Goal: Transaction & Acquisition: Purchase product/service

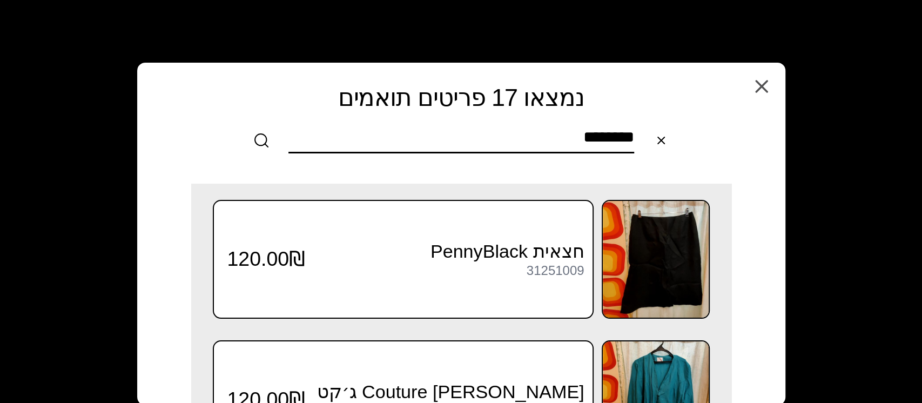
scroll to position [1008, 0]
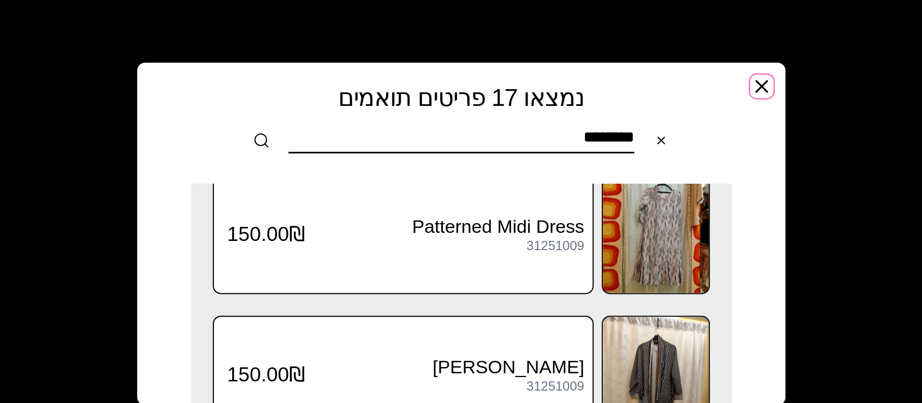
click at [760, 86] on icon "button" at bounding box center [761, 86] width 11 height 11
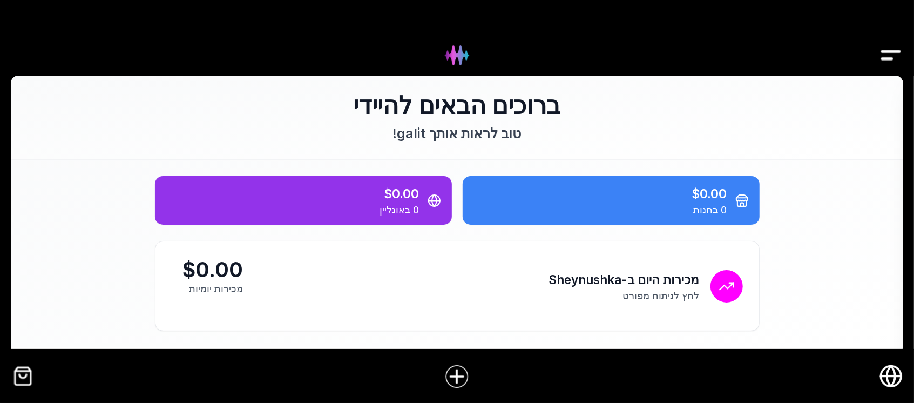
click at [29, 377] on img "קופה" at bounding box center [23, 376] width 24 height 24
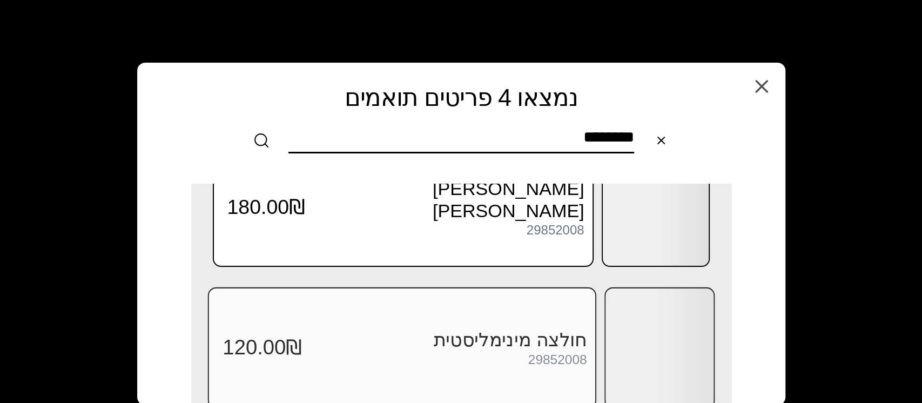
scroll to position [72, 0]
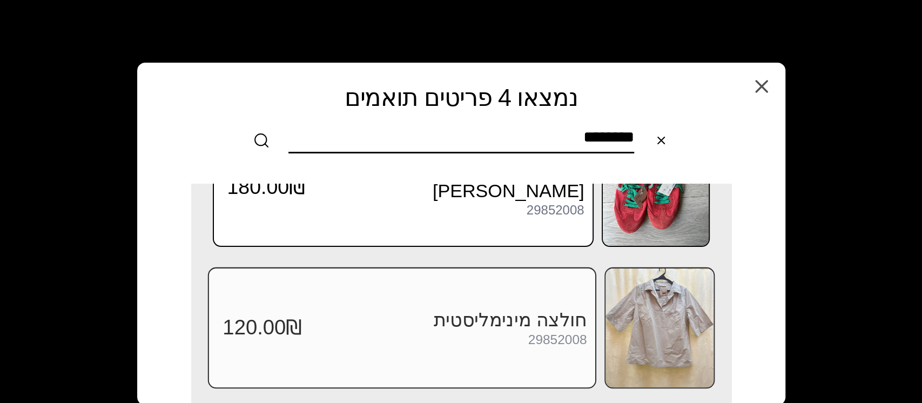
type input "********"
click at [658, 312] on img at bounding box center [659, 327] width 108 height 119
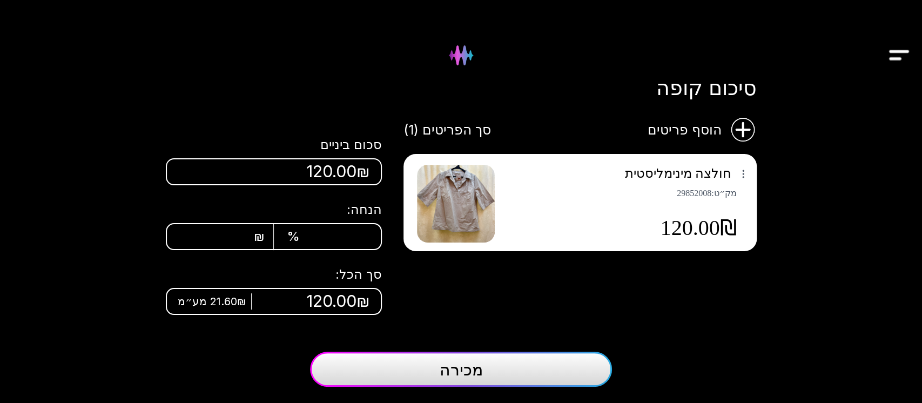
click at [474, 366] on span "מכירה" at bounding box center [461, 369] width 43 height 19
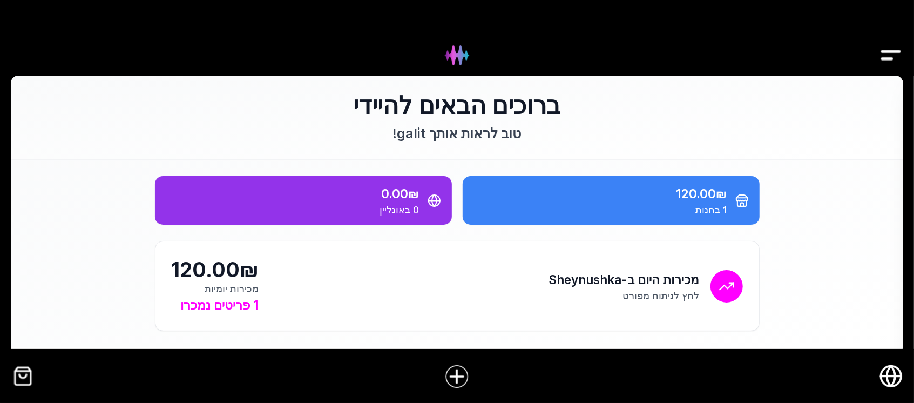
click at [16, 376] on img "קופה" at bounding box center [23, 376] width 24 height 24
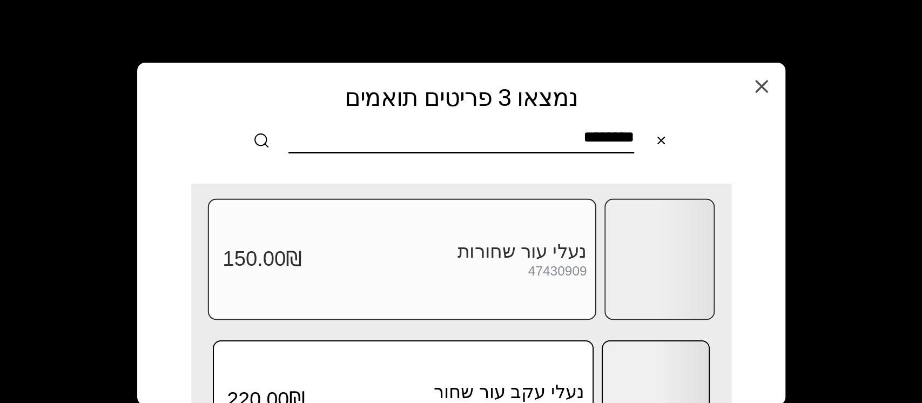
type input "********"
click at [661, 265] on div at bounding box center [659, 259] width 108 height 119
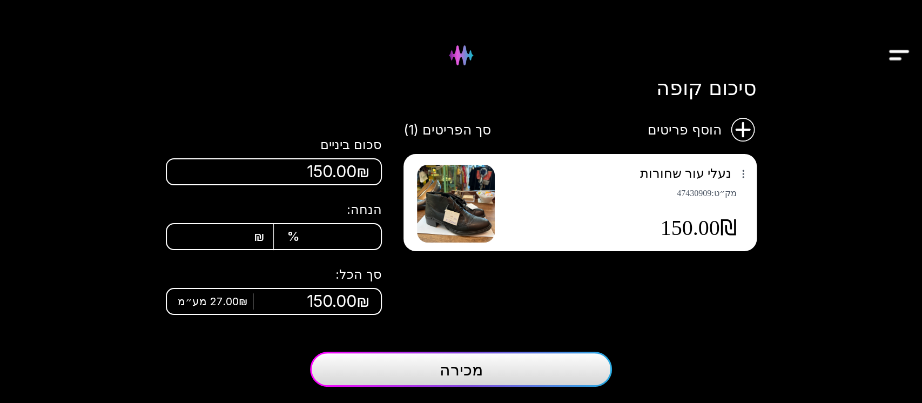
click at [486, 206] on img at bounding box center [456, 204] width 78 height 78
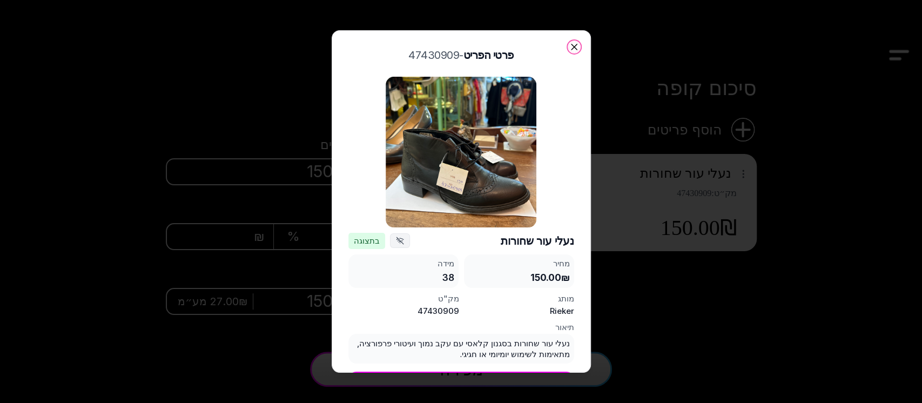
click at [572, 50] on icon "button" at bounding box center [574, 47] width 11 height 11
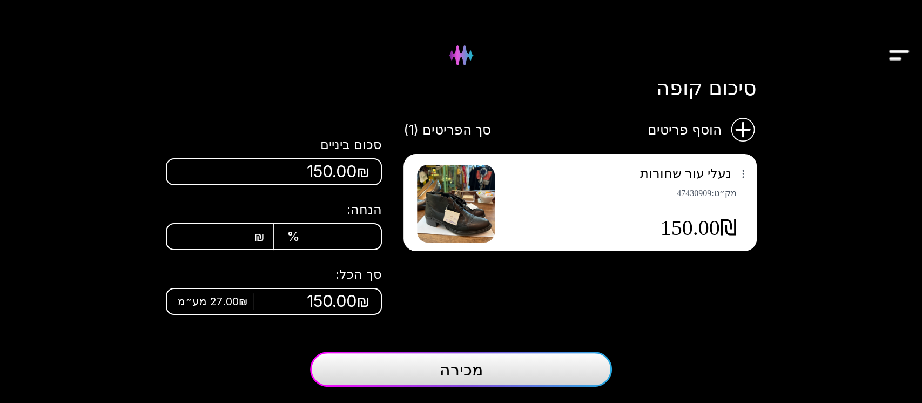
click at [501, 368] on button "מכירה" at bounding box center [461, 369] width 302 height 35
